Goal: Use online tool/utility: Use online tool/utility

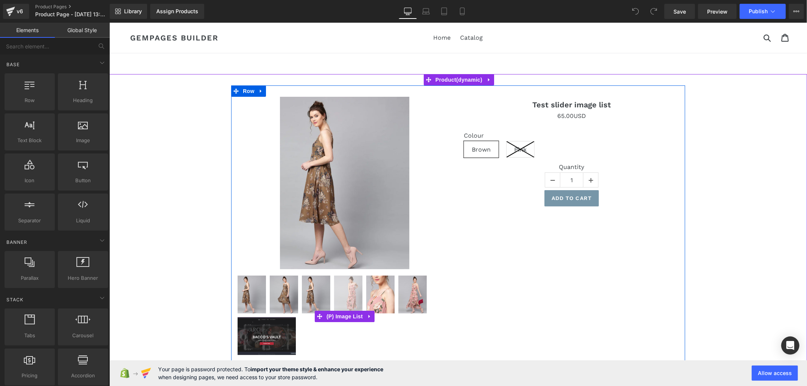
click at [351, 290] on img at bounding box center [348, 295] width 28 height 38
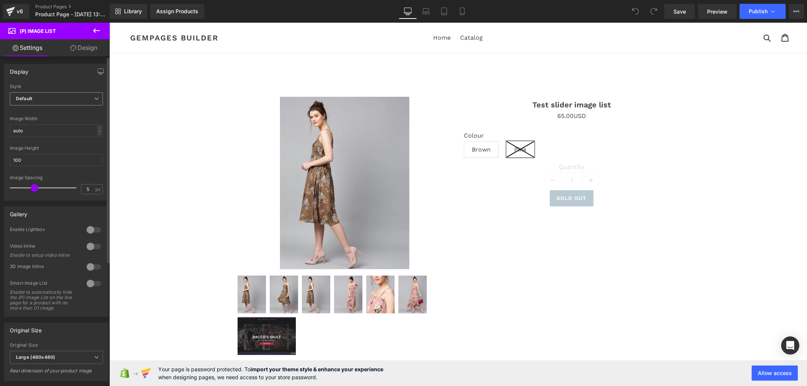
click at [56, 93] on span "Default" at bounding box center [56, 98] width 93 height 13
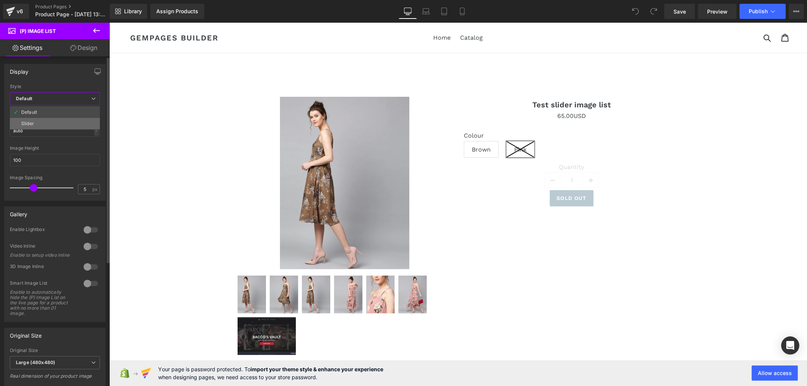
click at [54, 123] on li "Slider" at bounding box center [55, 123] width 90 height 11
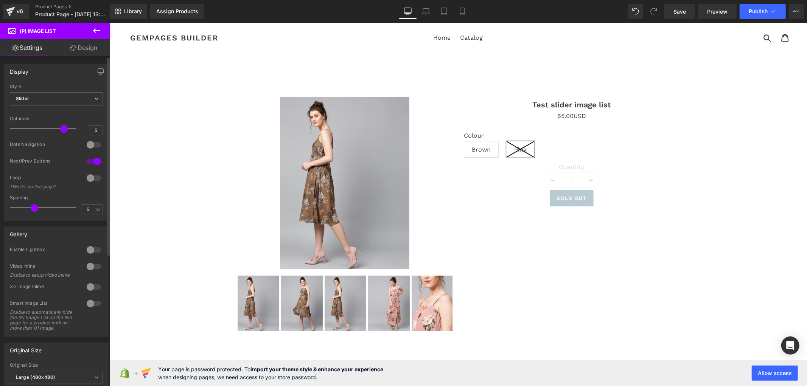
type input "4"
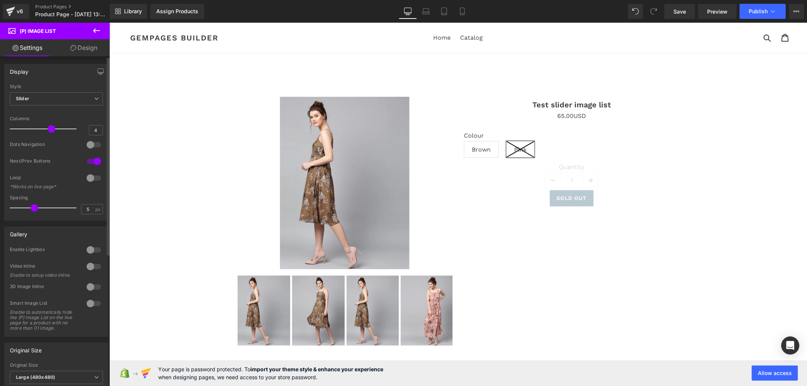
drag, startPoint x: 59, startPoint y: 128, endPoint x: 46, endPoint y: 129, distance: 13.4
click at [48, 129] on span at bounding box center [52, 129] width 8 height 8
click at [91, 144] on div at bounding box center [94, 145] width 18 height 12
